Goal: Task Accomplishment & Management: Complete application form

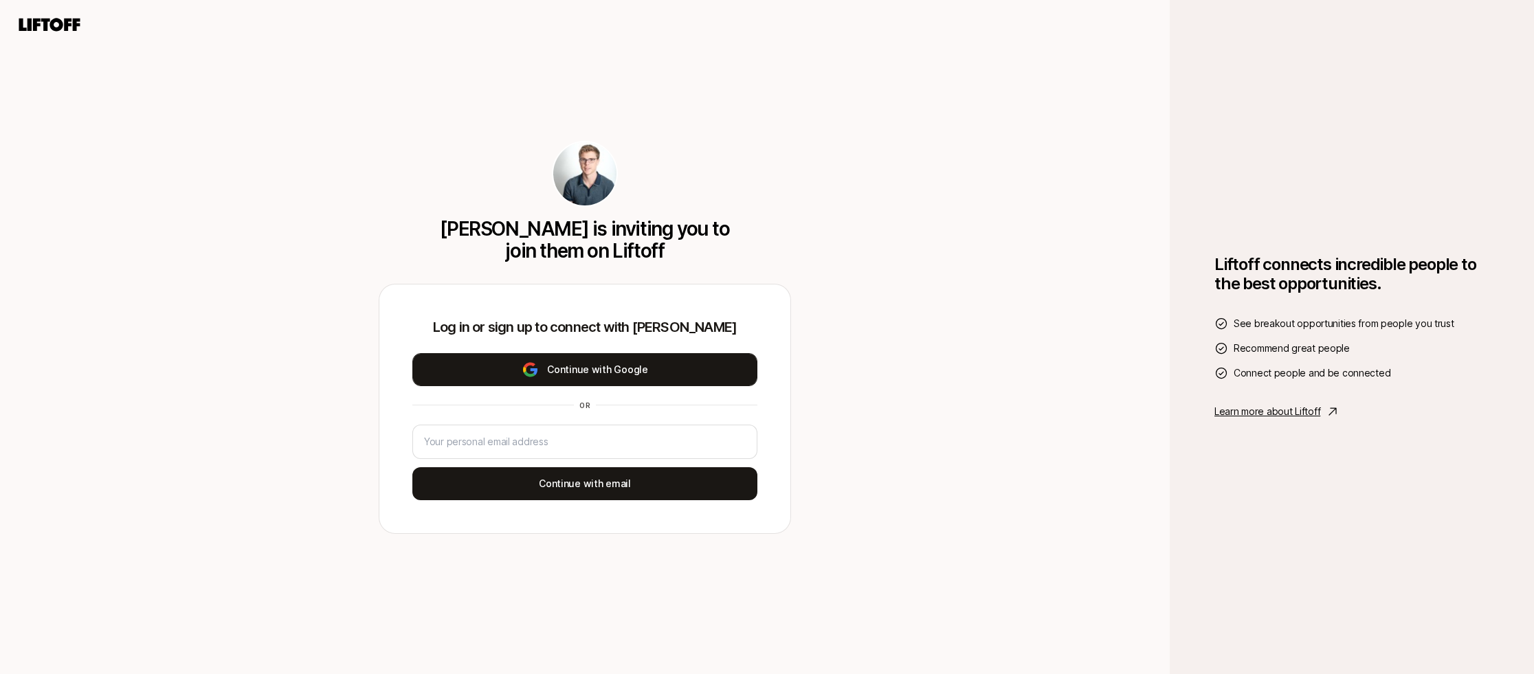
click at [624, 379] on button "Continue with Google" at bounding box center [584, 369] width 345 height 33
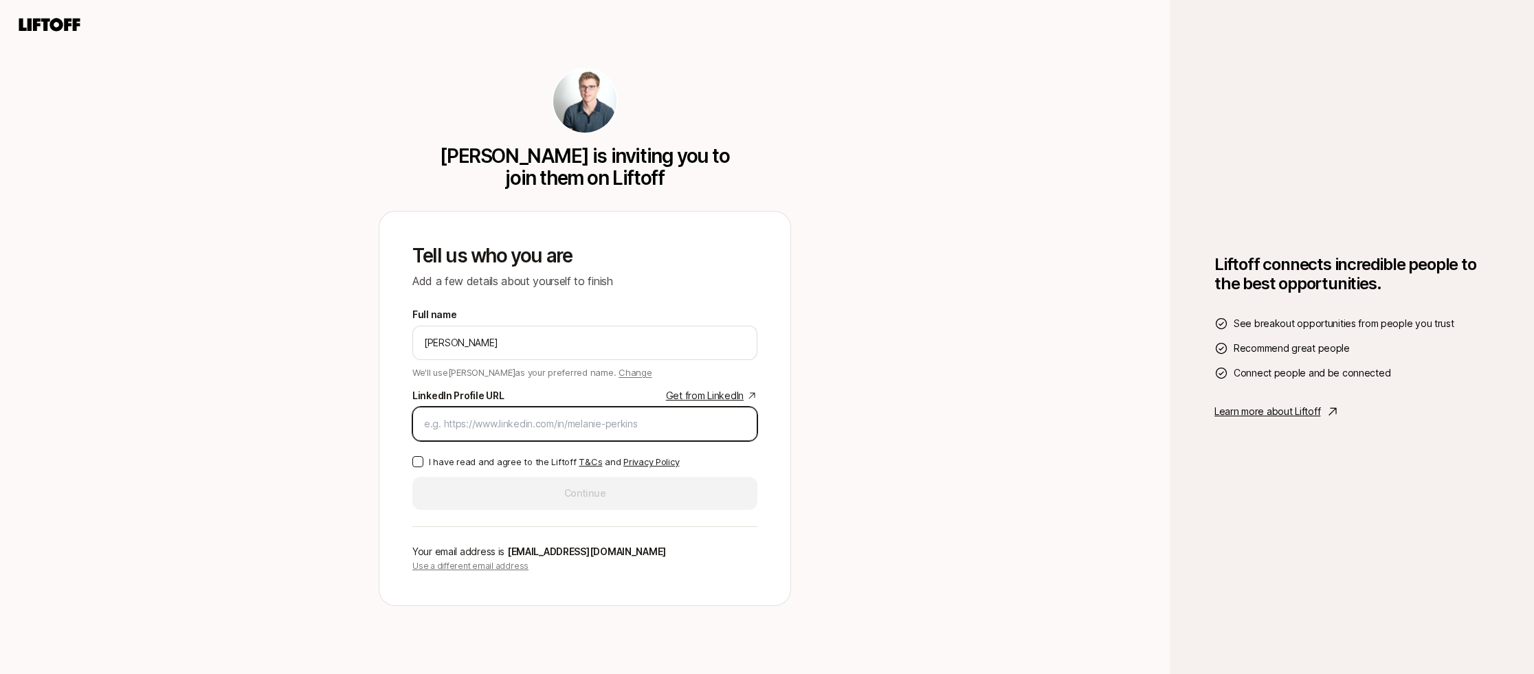
paste input "[URL][DOMAIN_NAME][PERSON_NAME]"
type input "[URL][DOMAIN_NAME][PERSON_NAME]"
click at [462, 461] on p "I have read and agree to the Liftoff T&Cs and Privacy Policy" at bounding box center [554, 462] width 250 height 14
click at [423, 461] on button "I have read and agree to the Liftoff T&Cs and Privacy Policy" at bounding box center [417, 461] width 11 height 11
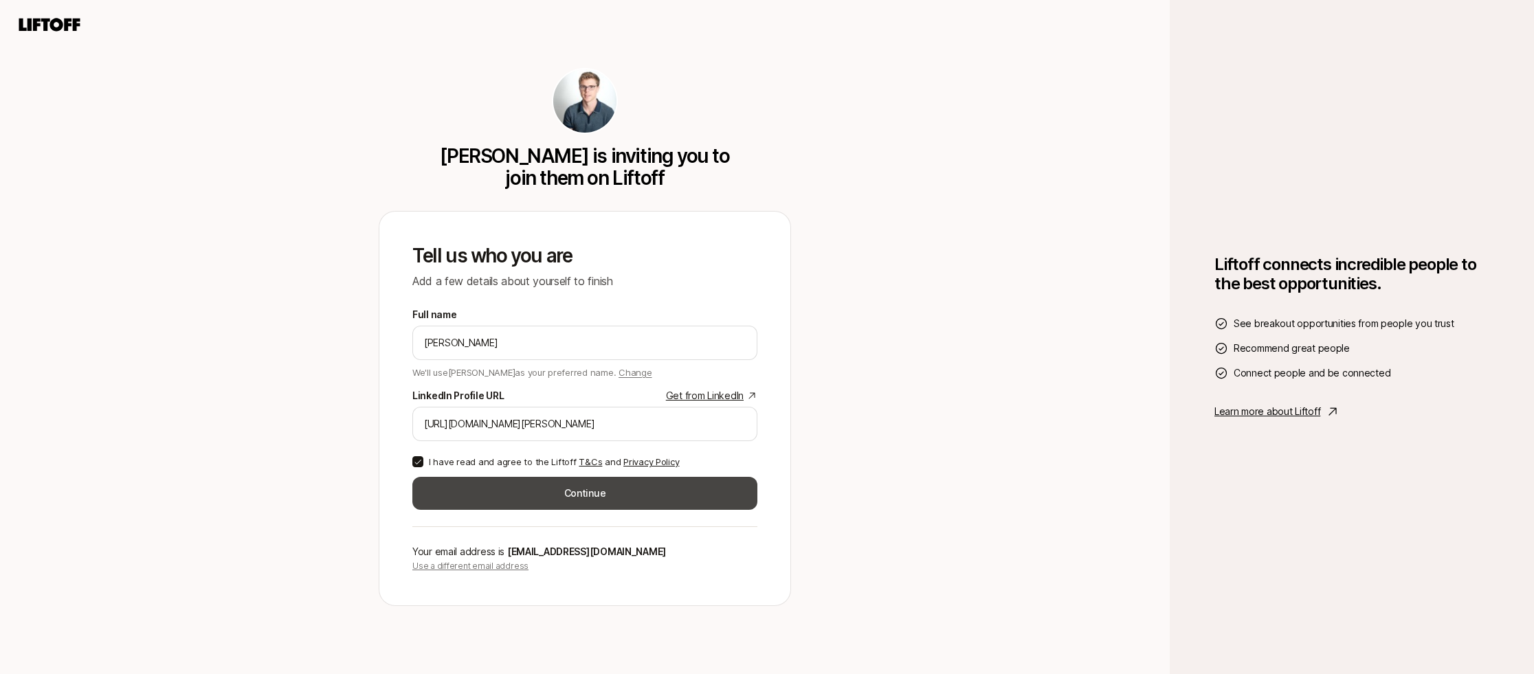
click at [507, 493] on button "Continue" at bounding box center [584, 493] width 345 height 33
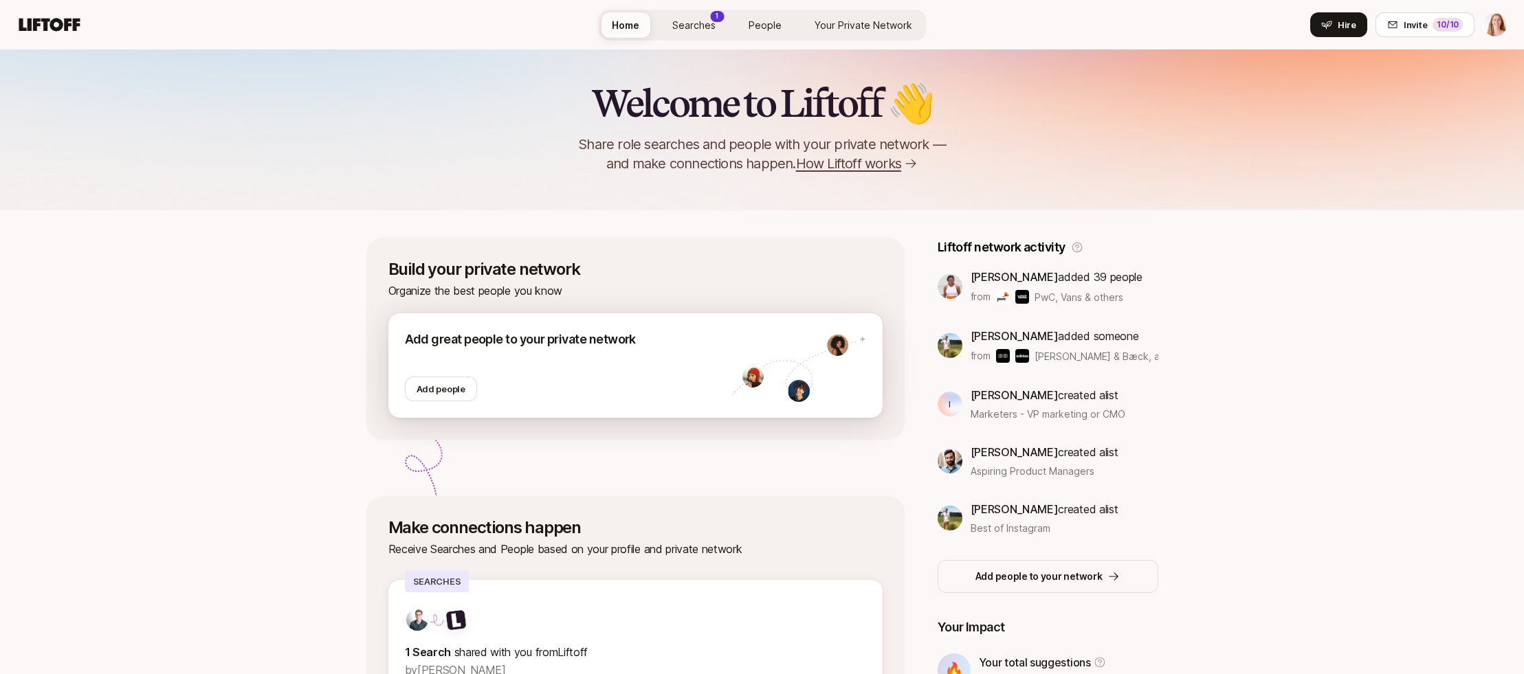
scroll to position [272, 0]
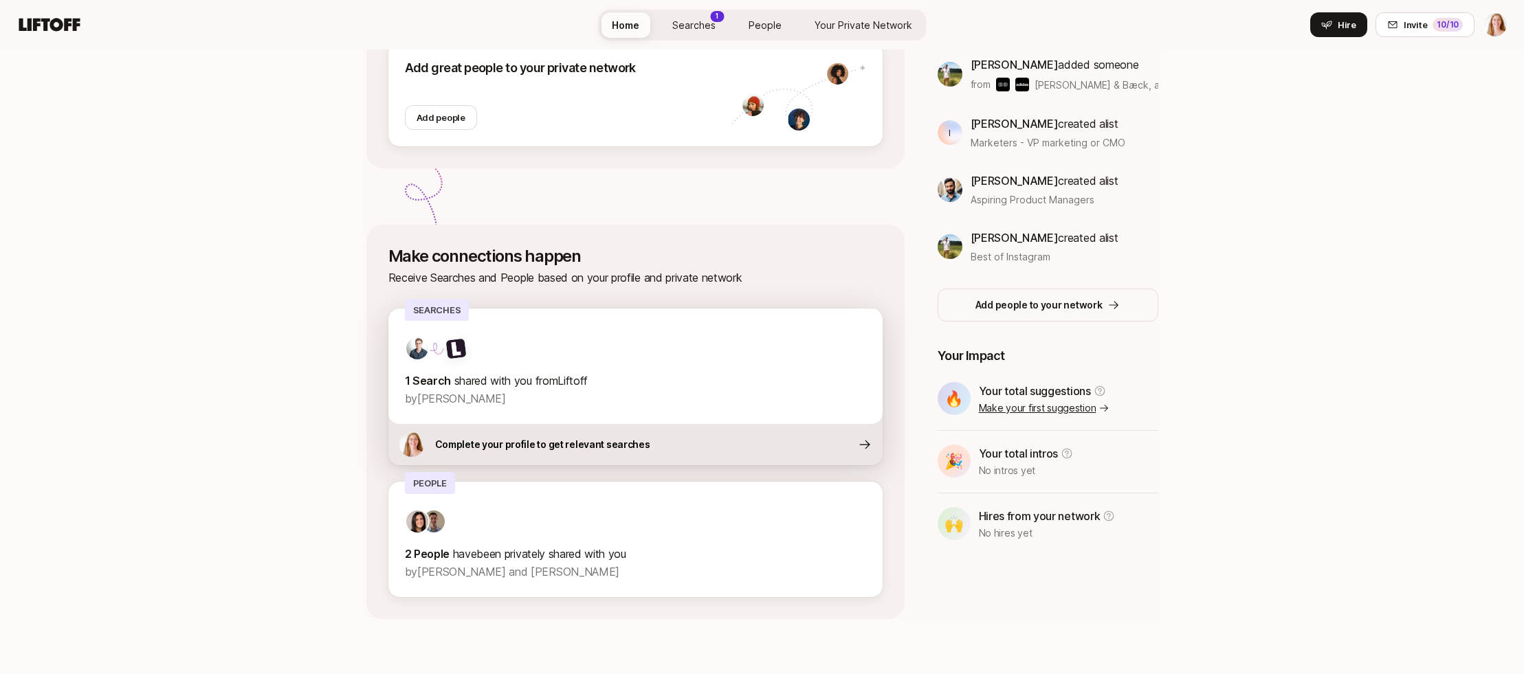
click at [477, 351] on div at bounding box center [635, 348] width 461 height 25
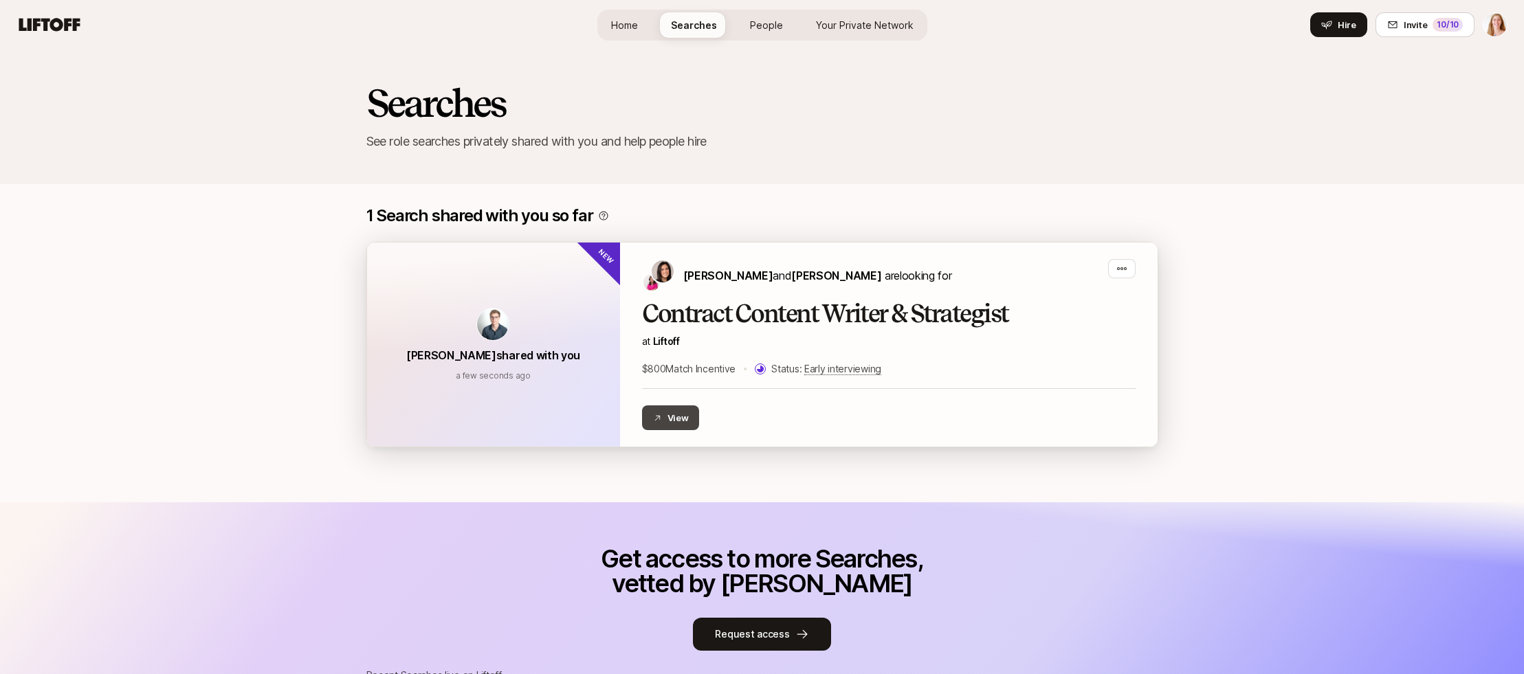
click at [671, 414] on button "View" at bounding box center [671, 418] width 58 height 25
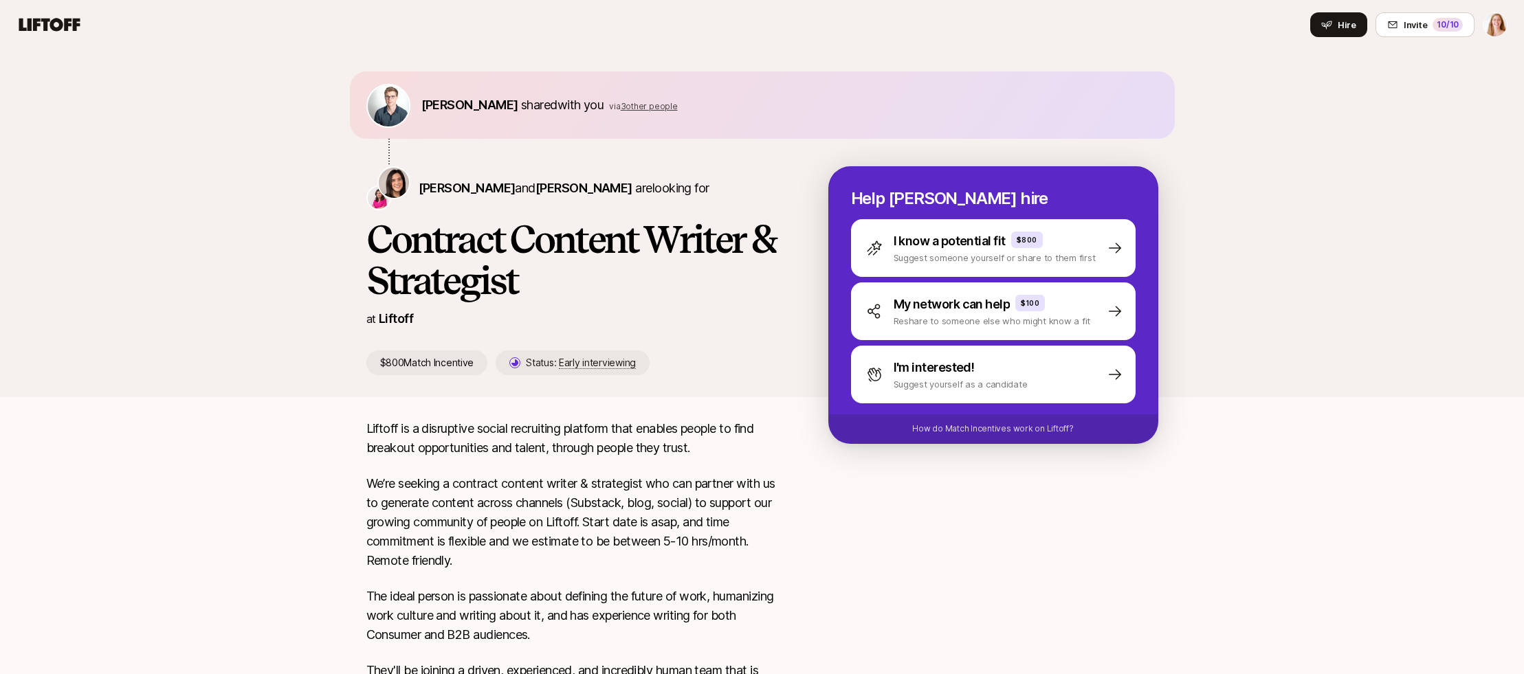
click at [67, 29] on icon at bounding box center [49, 24] width 61 height 13
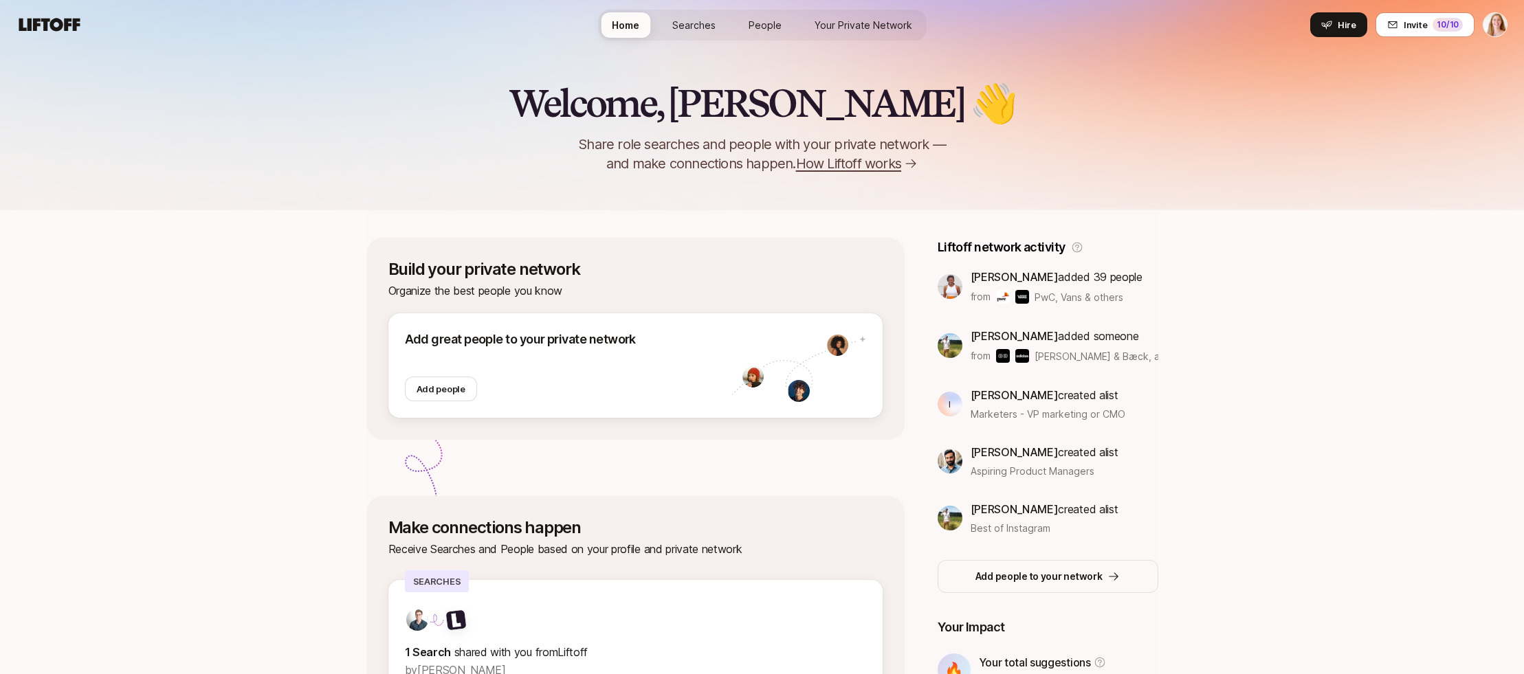
click at [938, 516] on img at bounding box center [950, 518] width 25 height 25
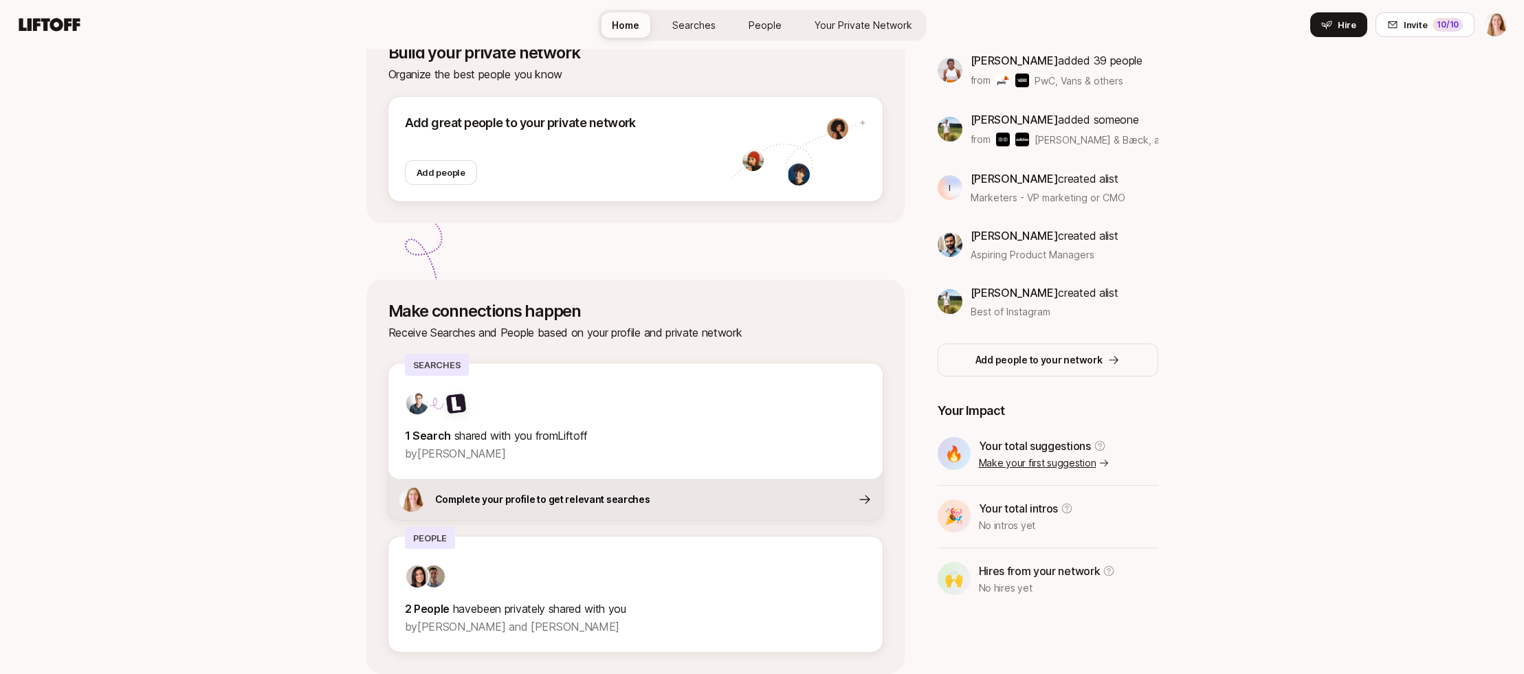
scroll to position [272, 0]
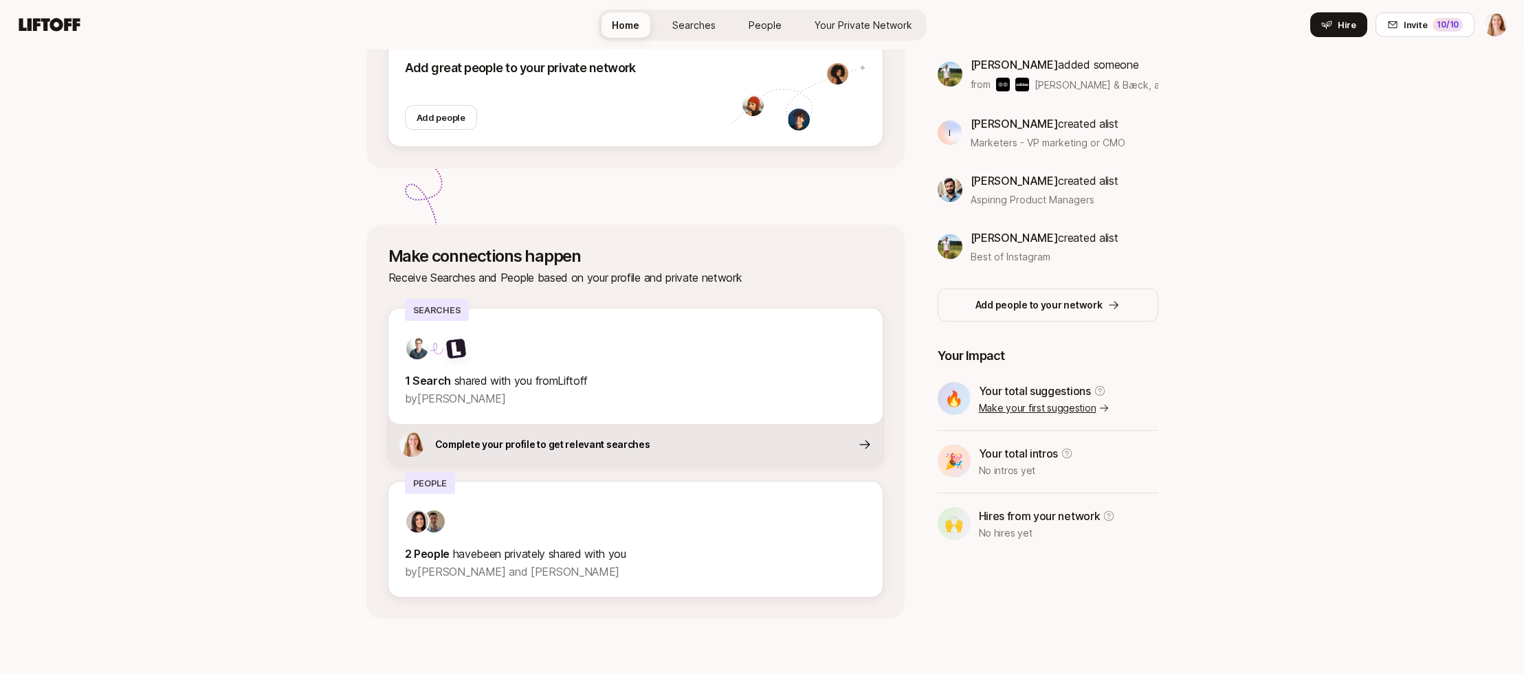
click at [1016, 408] on link "Make your first suggestion" at bounding box center [1044, 408] width 131 height 16
